Goal: Task Accomplishment & Management: Complete application form

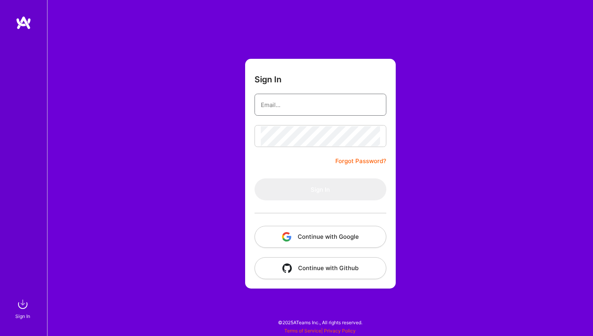
click at [280, 108] on input "email" at bounding box center [320, 105] width 119 height 20
type input "er.nane.hambardzumyan@gmail.com"
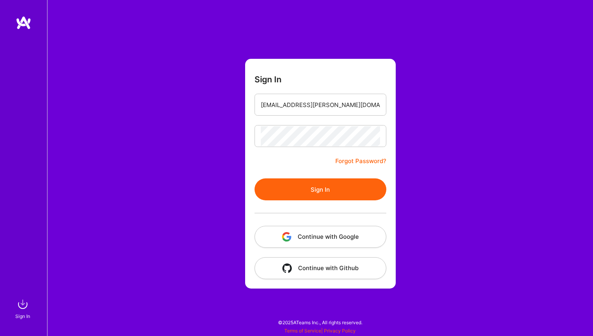
click at [311, 186] on button "Sign In" at bounding box center [320, 189] width 132 height 22
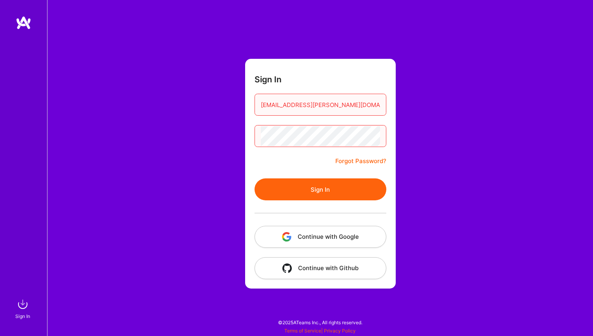
click at [311, 241] on button "Continue with Google" at bounding box center [320, 237] width 132 height 22
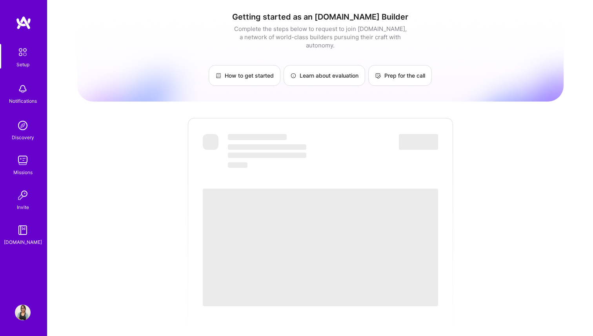
click at [136, 177] on div "Getting started as an A.Team Builder Complete the steps below to request to joi…" at bounding box center [320, 285] width 486 height 559
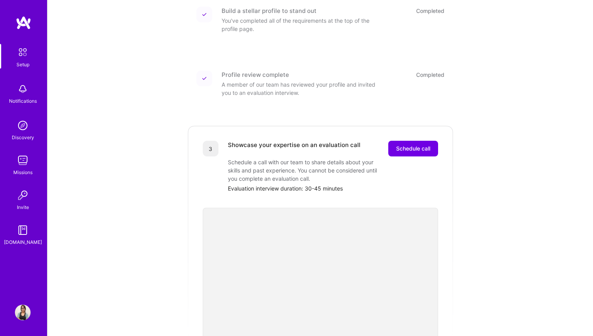
scroll to position [103, 0]
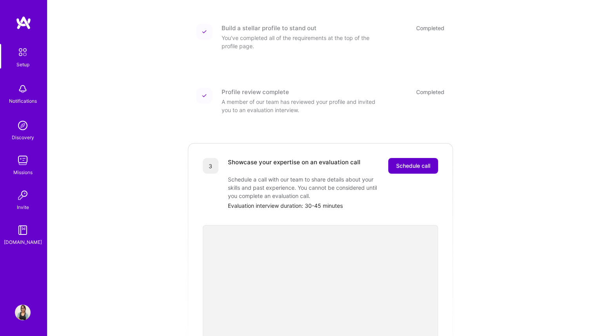
click at [401, 162] on span "Schedule call" at bounding box center [413, 166] width 34 height 8
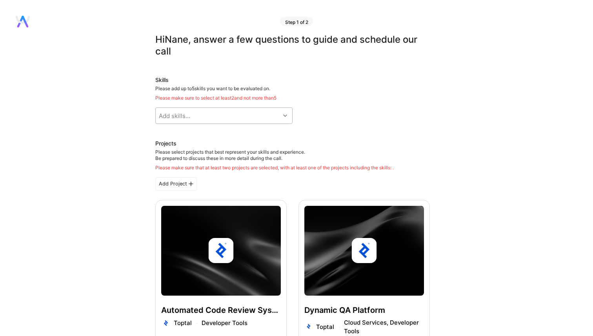
click at [275, 120] on div "Add skills..." at bounding box center [218, 116] width 124 height 16
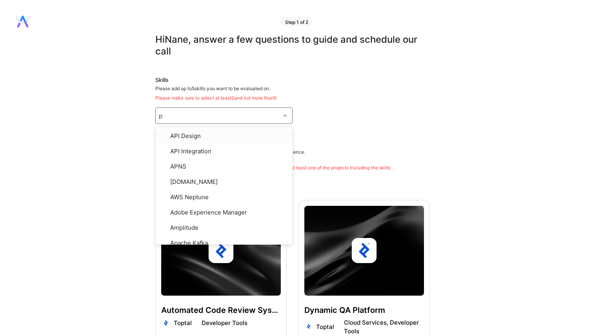
type input "py"
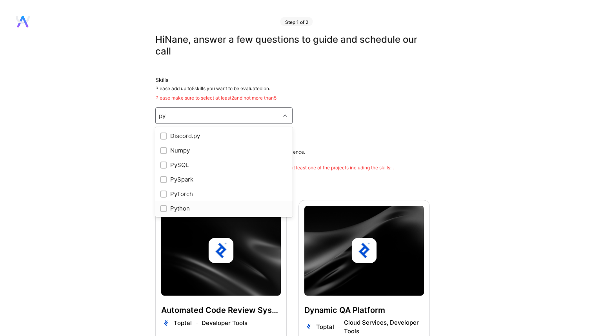
click at [165, 208] on input "checkbox" at bounding box center [164, 208] width 5 height 5
checkbox input "true"
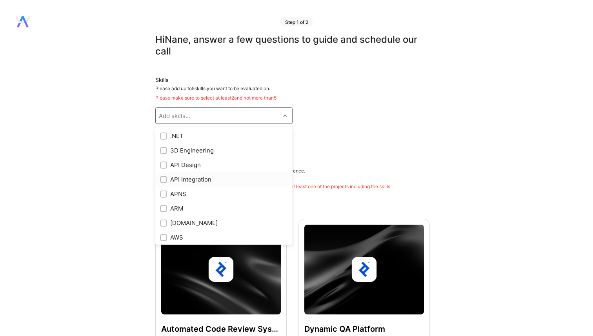
click at [163, 178] on input "checkbox" at bounding box center [164, 179] width 5 height 5
checkbox input "true"
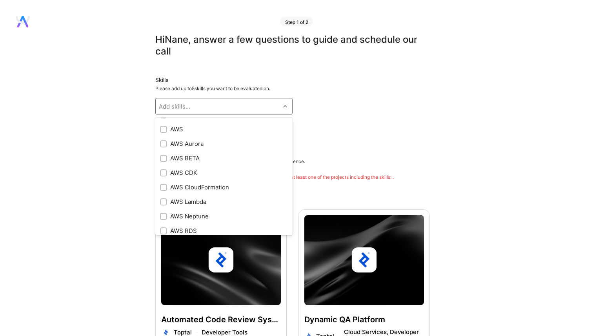
scroll to position [108, 0]
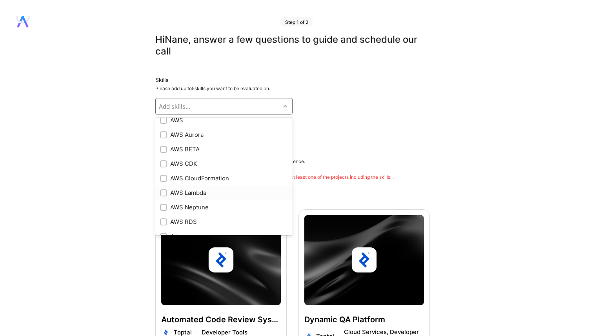
click at [166, 194] on div at bounding box center [163, 192] width 7 height 7
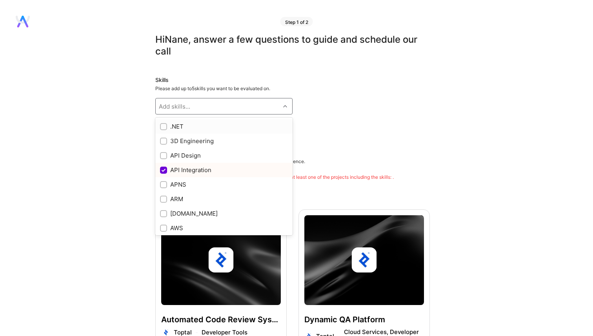
click at [206, 108] on div "Add skills..." at bounding box center [218, 106] width 124 height 16
click at [164, 172] on input "checkbox" at bounding box center [164, 170] width 7 height 7
click at [164, 156] on input "checkbox" at bounding box center [164, 156] width 7 height 7
checkbox input "true"
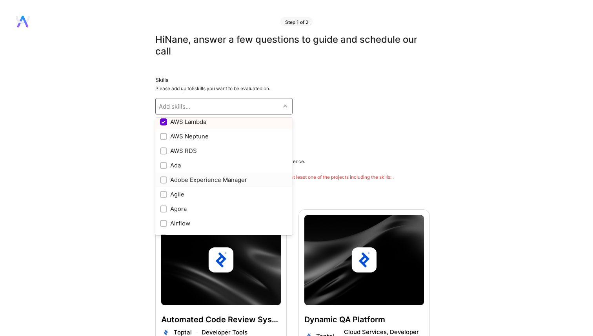
scroll to position [181, 0]
click at [164, 121] on input "checkbox" at bounding box center [164, 119] width 7 height 7
checkbox input "true"
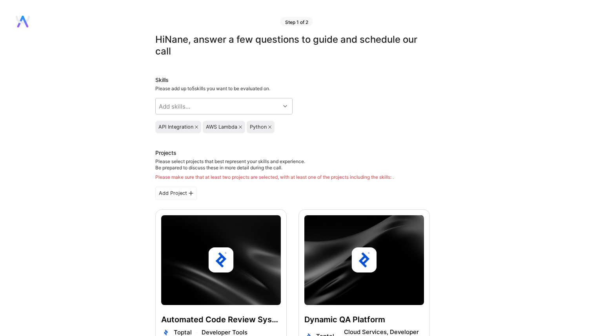
click at [398, 107] on div "Skills Please add up to 5 skills you want to be evaluated on. Add skills... API…" at bounding box center [292, 104] width 274 height 57
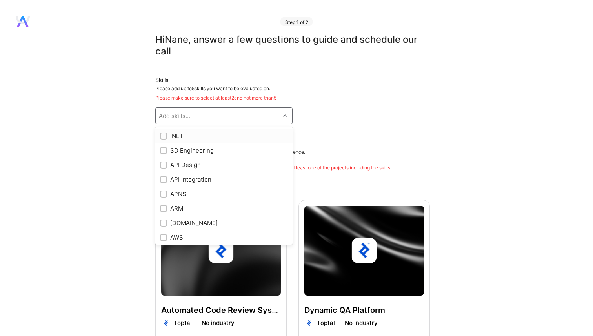
click at [183, 120] on div "Add skills..." at bounding box center [218, 116] width 124 height 16
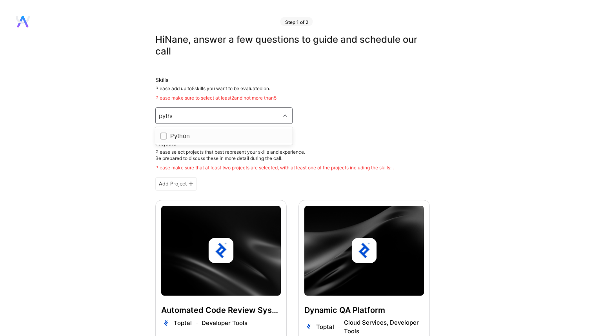
type input "python"
click at [162, 137] on input "checkbox" at bounding box center [164, 136] width 5 height 5
checkbox input "true"
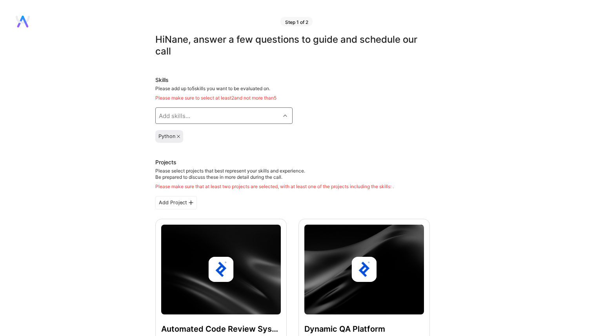
click at [174, 115] on div "Add skills..." at bounding box center [174, 116] width 31 height 8
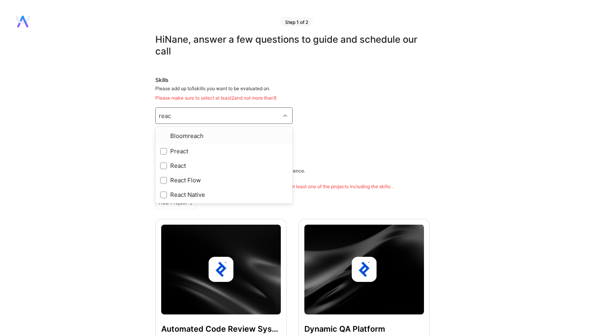
type input "react"
click at [163, 152] on input "checkbox" at bounding box center [164, 150] width 5 height 5
checkbox input "true"
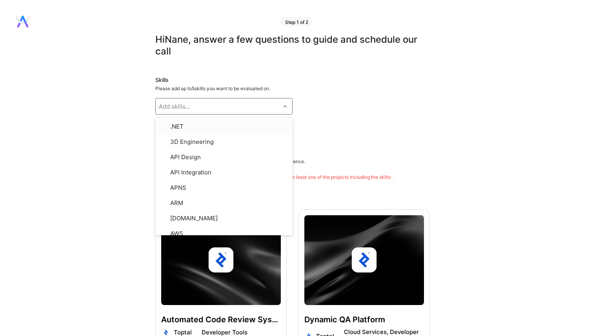
click at [416, 126] on div "Python React" at bounding box center [292, 127] width 274 height 13
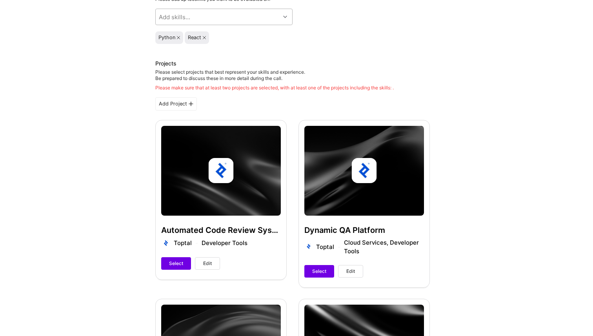
scroll to position [91, 0]
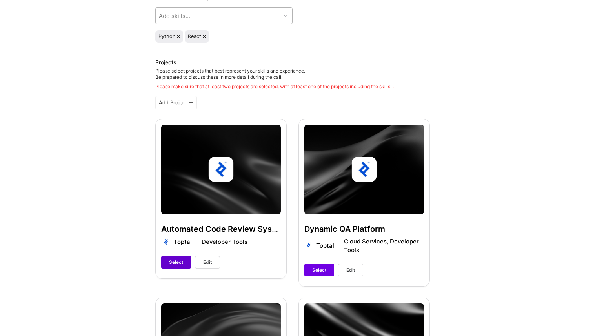
click at [174, 262] on span "Select" at bounding box center [176, 262] width 14 height 7
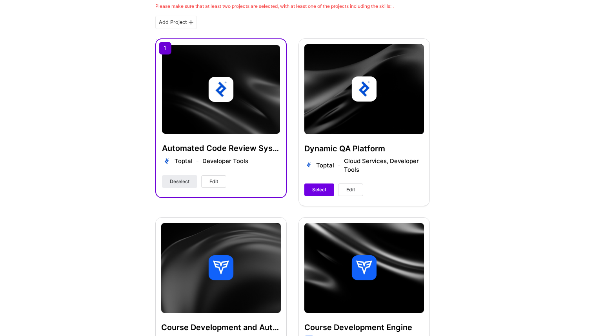
scroll to position [201, 0]
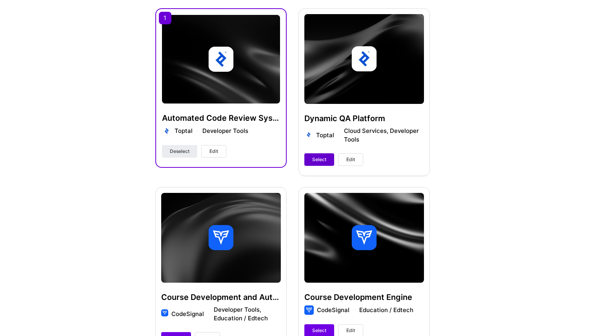
click at [325, 164] on button "Select" at bounding box center [319, 159] width 30 height 13
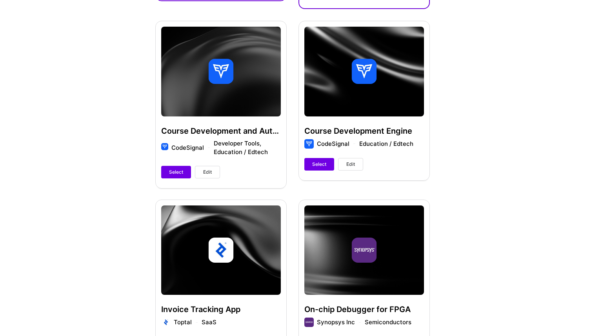
scroll to position [359, 0]
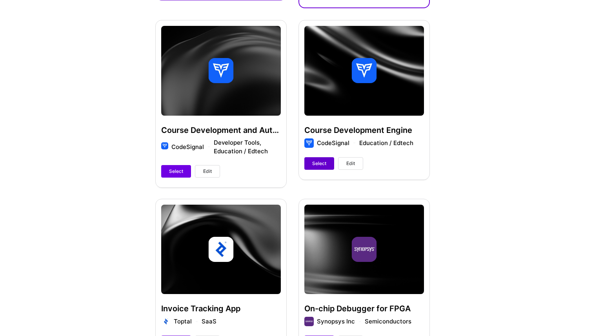
click at [327, 161] on button "Select" at bounding box center [319, 163] width 30 height 13
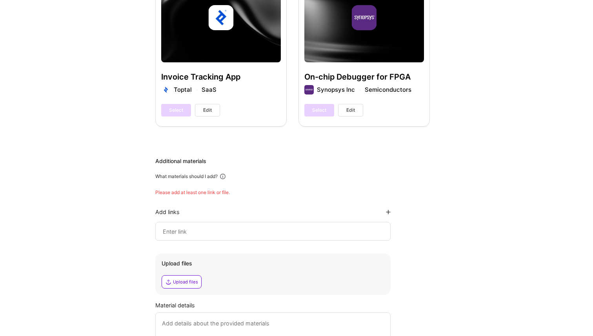
scroll to position [689, 0]
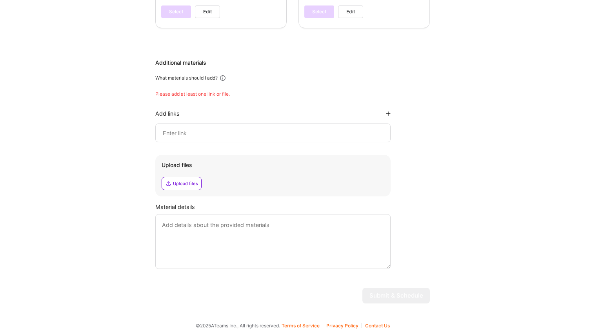
click at [174, 125] on div at bounding box center [272, 132] width 235 height 19
click at [174, 136] on input at bounding box center [273, 132] width 222 height 9
click at [196, 98] on div "Additional materials What materials should I add? Please add at least one link …" at bounding box center [292, 164] width 274 height 210
click at [196, 90] on div "Additional materials What materials should I add? Please add at least one link …" at bounding box center [292, 164] width 274 height 210
click at [183, 130] on input at bounding box center [273, 132] width 222 height 9
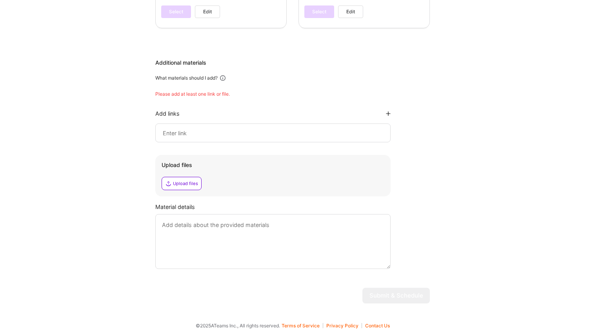
click at [385, 113] on div "Add links" at bounding box center [272, 113] width 235 height 7
click at [391, 113] on div "Additional materials What materials should I add? Please add at least one link …" at bounding box center [292, 164] width 274 height 210
click at [387, 112] on icon at bounding box center [388, 113] width 5 height 5
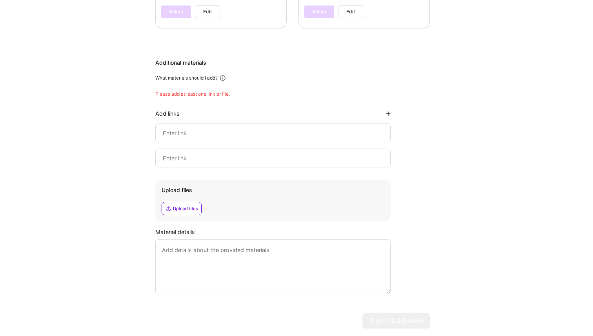
click at [340, 149] on div at bounding box center [272, 158] width 235 height 19
click at [331, 159] on input at bounding box center [273, 157] width 222 height 9
click at [266, 162] on input at bounding box center [273, 157] width 222 height 9
click at [354, 150] on div at bounding box center [272, 158] width 235 height 19
click at [259, 124] on div at bounding box center [272, 132] width 235 height 19
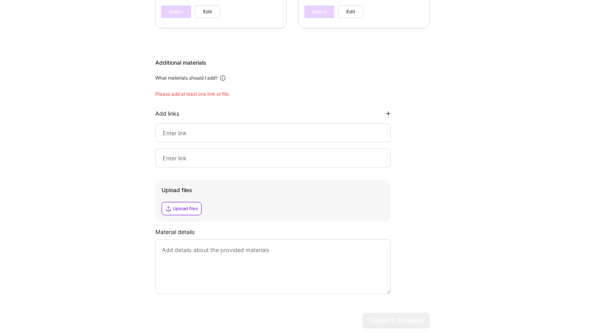
scroll to position [714, 0]
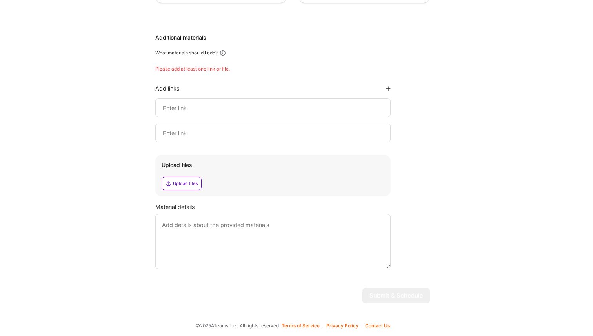
click at [212, 228] on textarea at bounding box center [272, 241] width 235 height 55
click at [201, 105] on input at bounding box center [273, 107] width 222 height 9
click at [201, 127] on div at bounding box center [272, 132] width 235 height 19
click at [209, 113] on div at bounding box center [272, 107] width 235 height 19
click at [192, 109] on input at bounding box center [273, 107] width 222 height 9
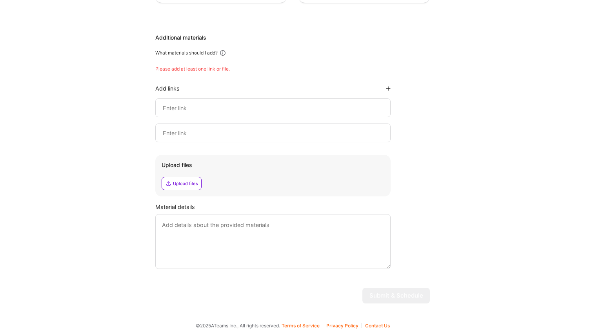
paste input "[URL][DOMAIN_NAME][PERSON_NAME]"
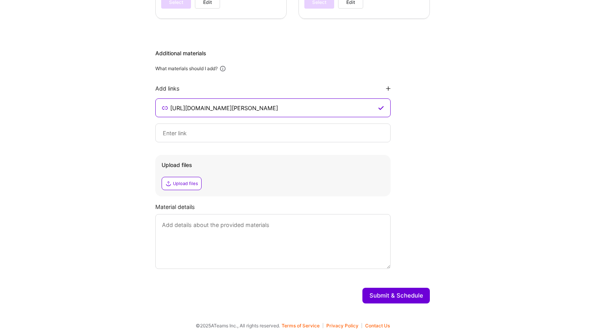
type input "[URL][DOMAIN_NAME][PERSON_NAME]"
click at [202, 135] on input at bounding box center [273, 132] width 222 height 9
click at [389, 297] on button "Submit & Schedule" at bounding box center [395, 296] width 67 height 16
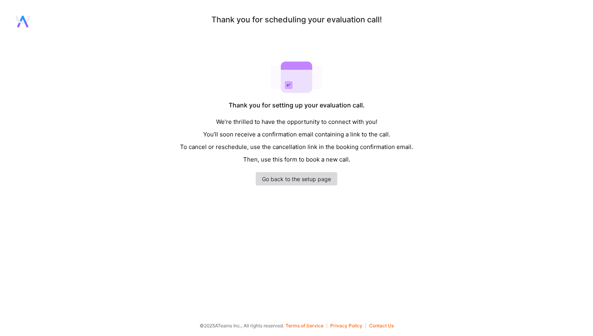
click at [320, 178] on link "Go back to the setup page" at bounding box center [297, 178] width 82 height 13
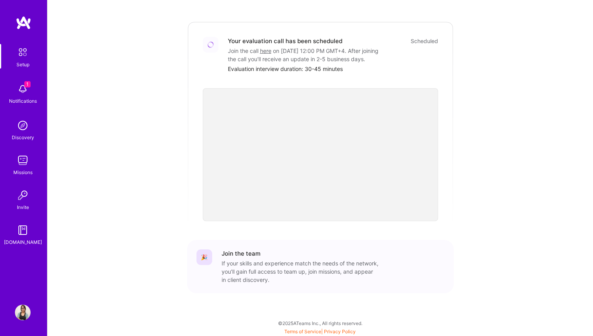
scroll to position [224, 0]
click at [22, 95] on img at bounding box center [23, 89] width 16 height 16
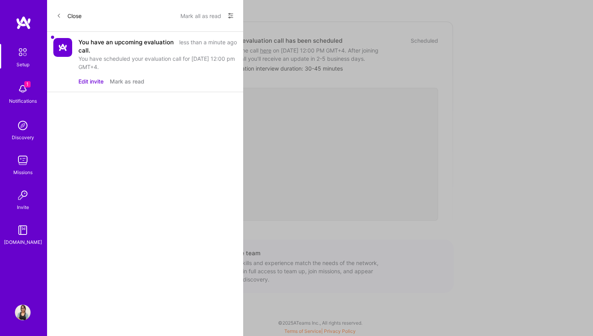
click at [106, 52] on div "You have an upcoming evaluation call." at bounding box center [126, 46] width 96 height 16
click at [96, 41] on div "You have an upcoming evaluation call." at bounding box center [126, 46] width 96 height 16
drag, startPoint x: 90, startPoint y: 84, endPoint x: 99, endPoint y: 99, distance: 16.9
click at [99, 100] on div "Close Mark all as read Show all notifications Show unread notifications only Yo…" at bounding box center [145, 168] width 196 height 336
click at [92, 81] on button "Edit invite" at bounding box center [90, 81] width 25 height 8
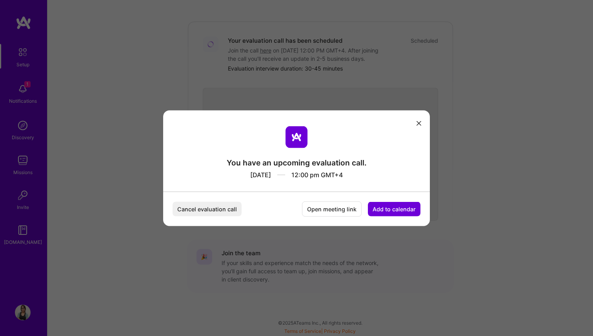
click at [394, 204] on button "Add to calendar" at bounding box center [394, 209] width 53 height 15
click at [387, 152] on div "Google Calendar" at bounding box center [384, 149] width 65 height 15
click at [420, 123] on icon "modal" at bounding box center [418, 123] width 5 height 5
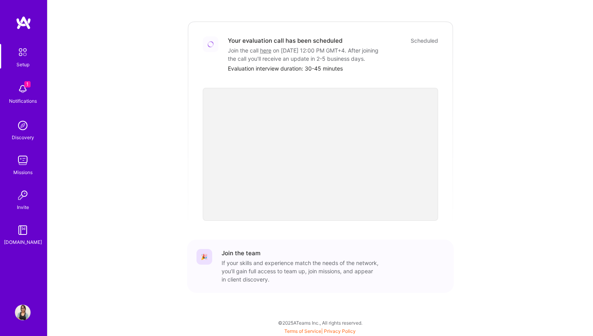
click at [31, 98] on div "Notifications" at bounding box center [23, 101] width 28 height 8
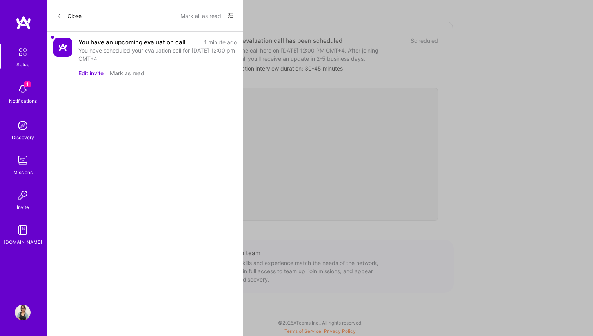
click at [127, 74] on button "Mark as read" at bounding box center [127, 73] width 35 height 8
